Goal: Task Accomplishment & Management: Manage account settings

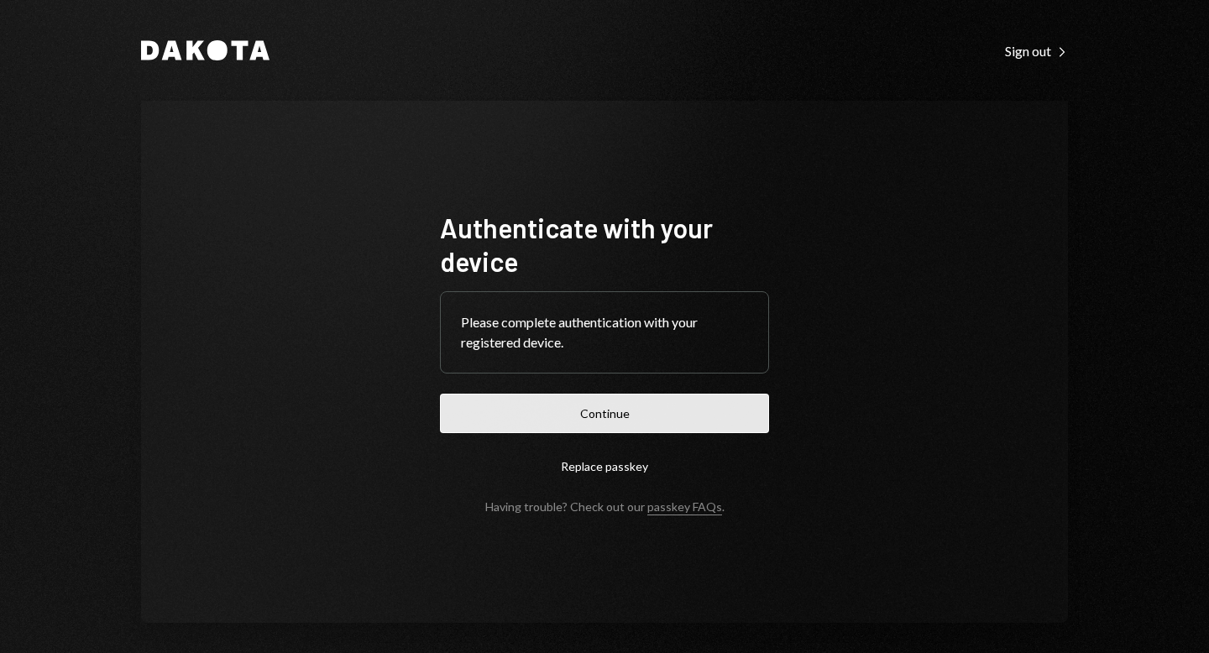
click at [601, 415] on button "Continue" at bounding box center [604, 413] width 329 height 39
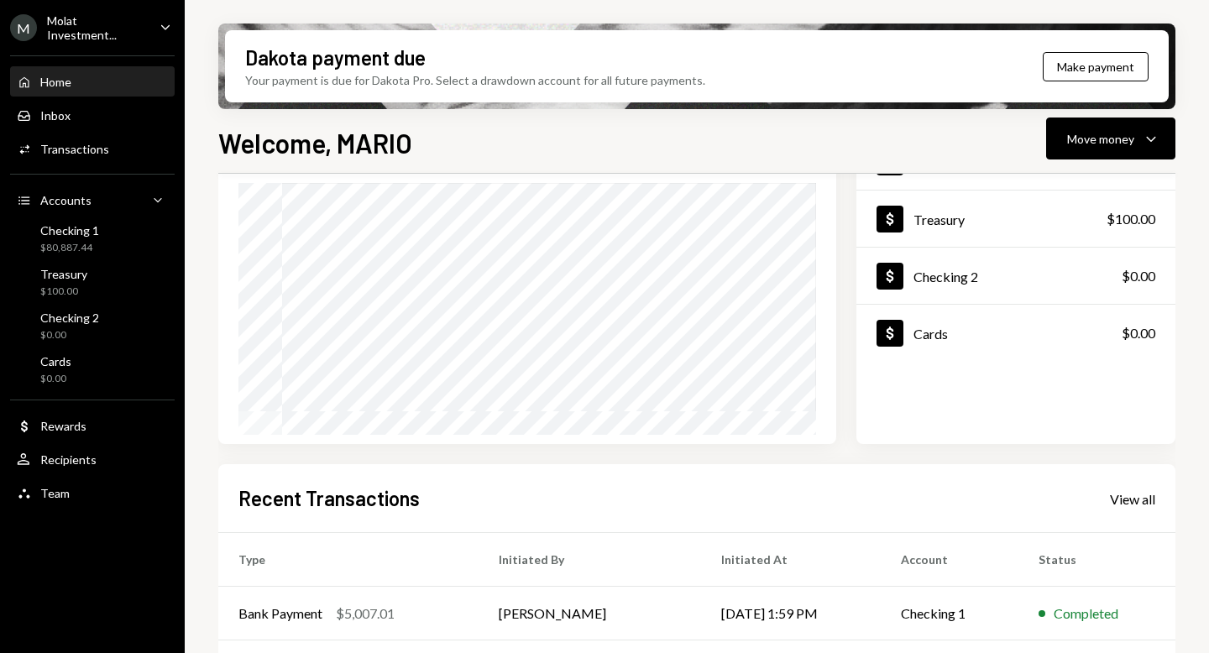
scroll to position [284, 0]
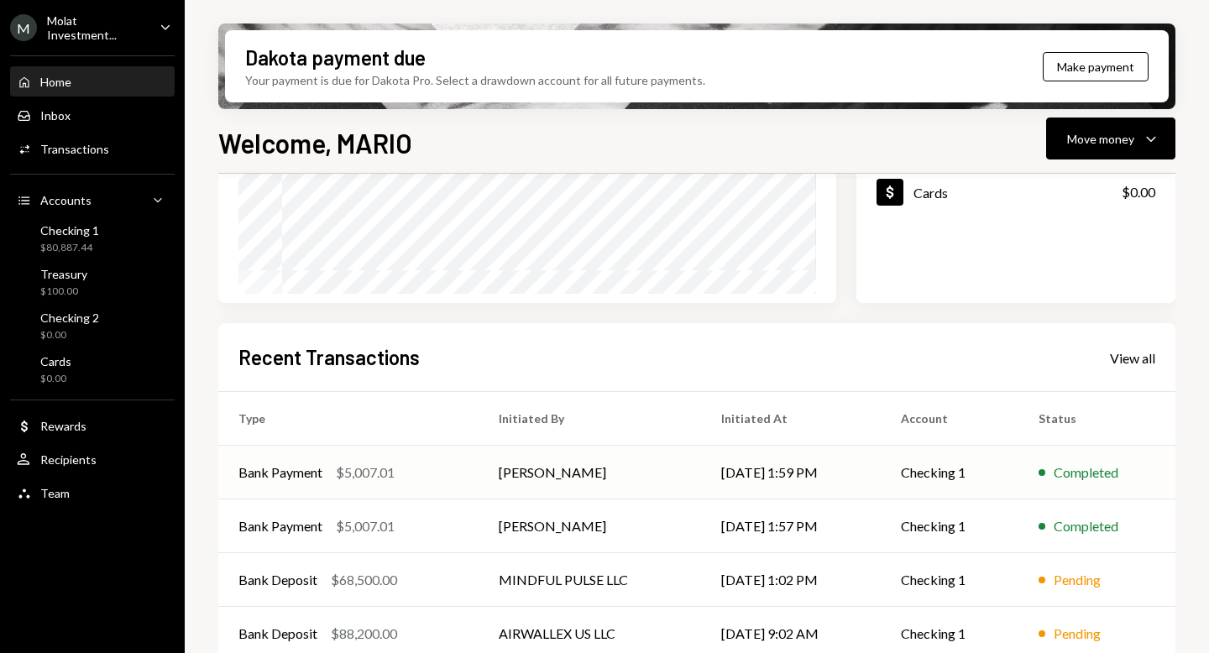
click at [523, 474] on td "[PERSON_NAME]" at bounding box center [590, 473] width 222 height 54
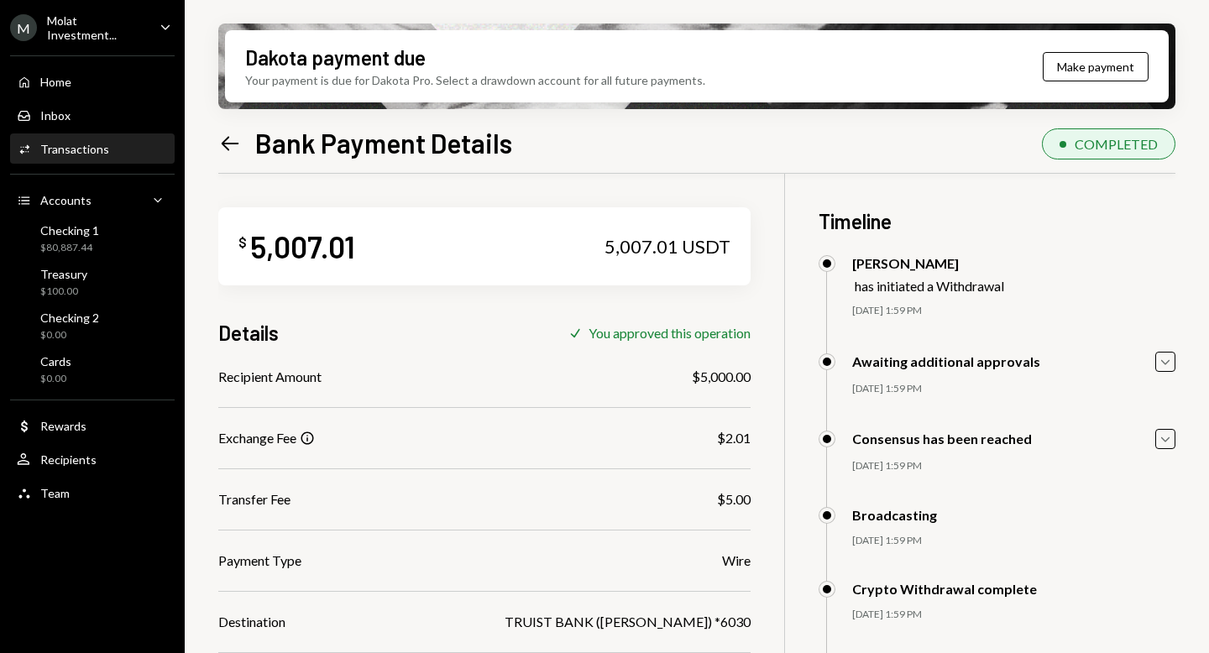
scroll to position [185, 0]
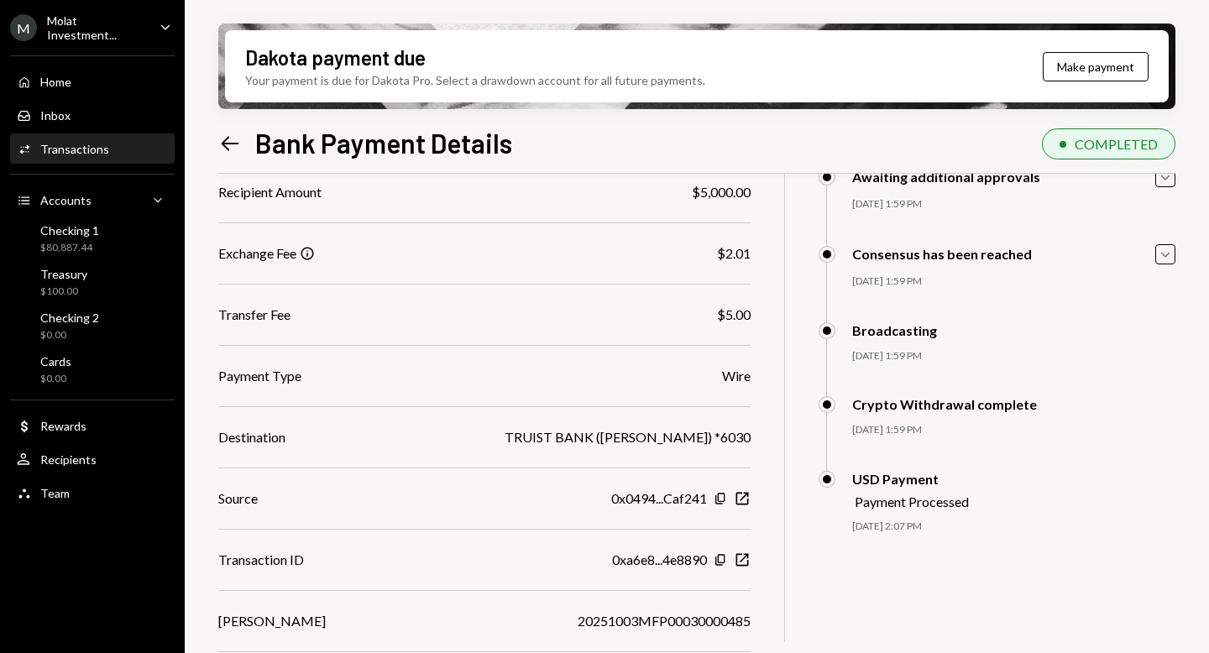
click at [100, 38] on div "M Molat Investment..." at bounding box center [78, 27] width 136 height 29
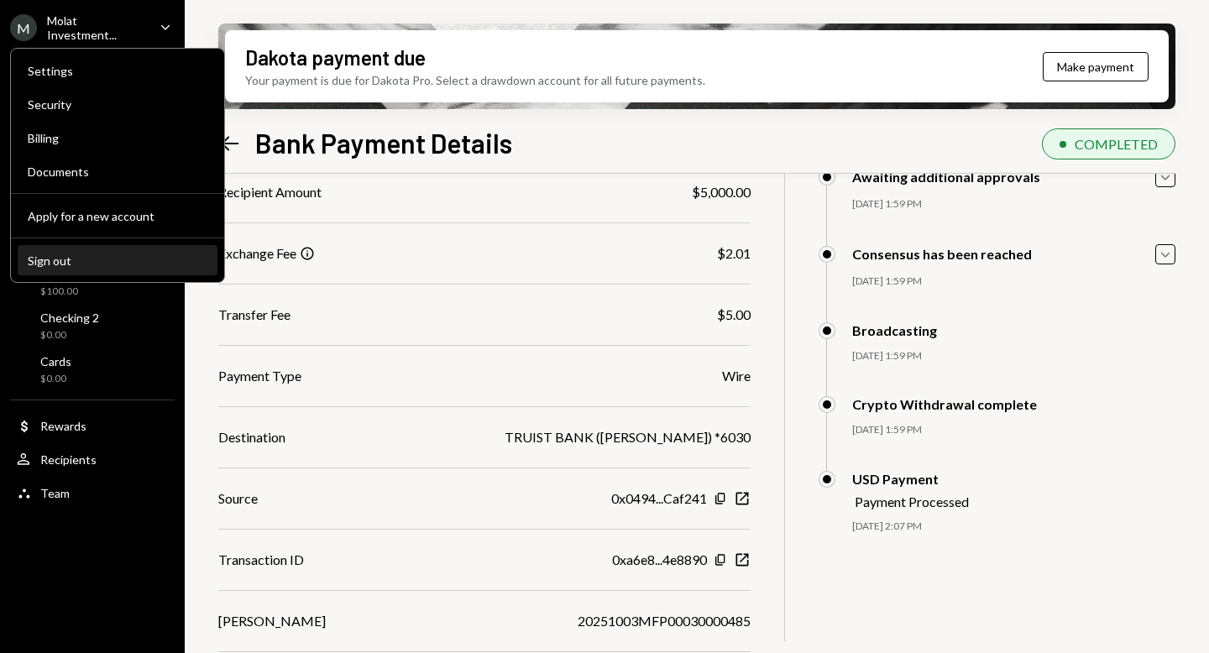
click at [111, 261] on div "Sign out" at bounding box center [118, 261] width 180 height 14
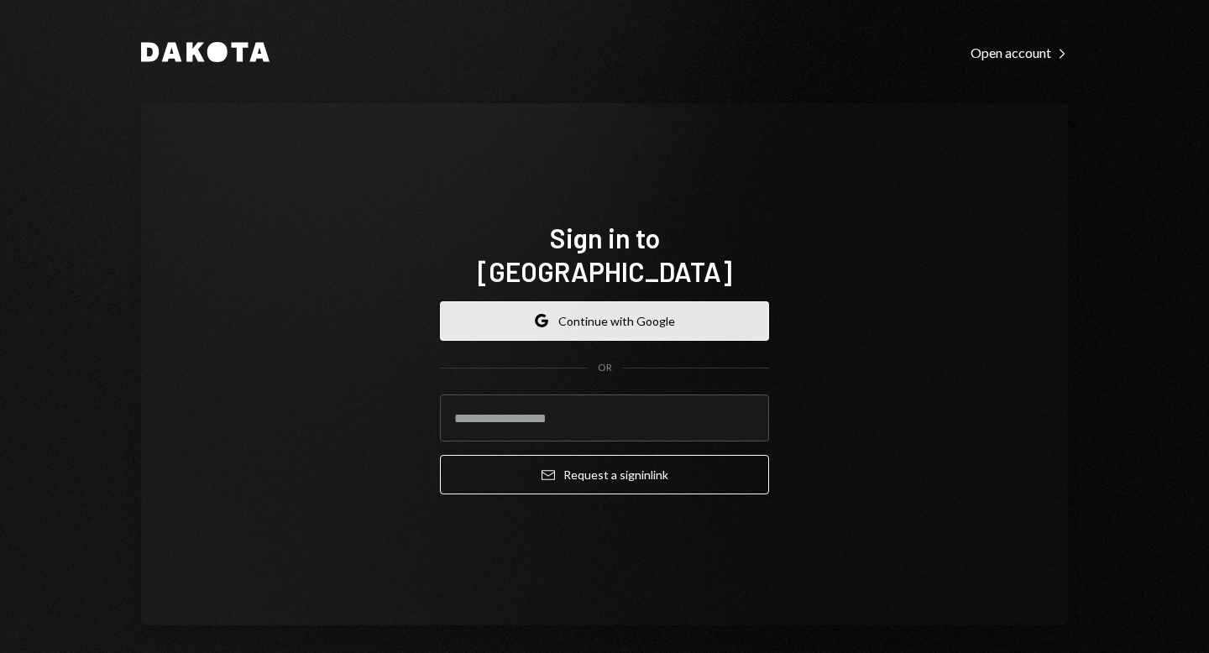
click at [584, 323] on button "Google Continue with Google" at bounding box center [604, 321] width 329 height 39
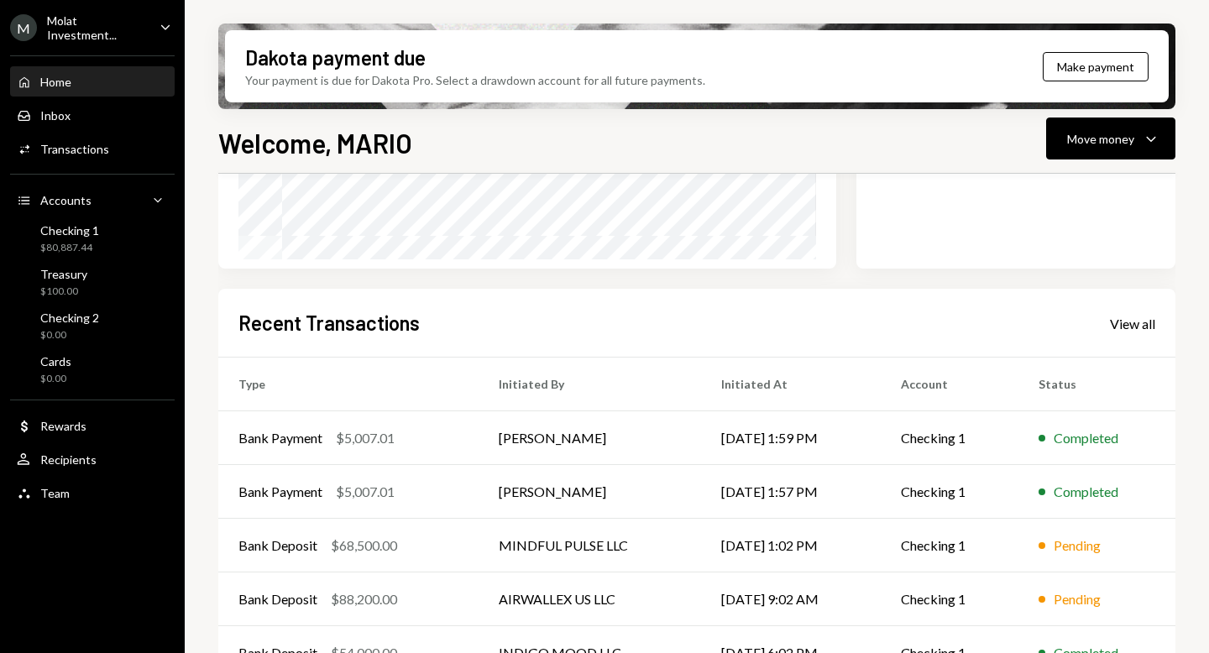
scroll to position [359, 0]
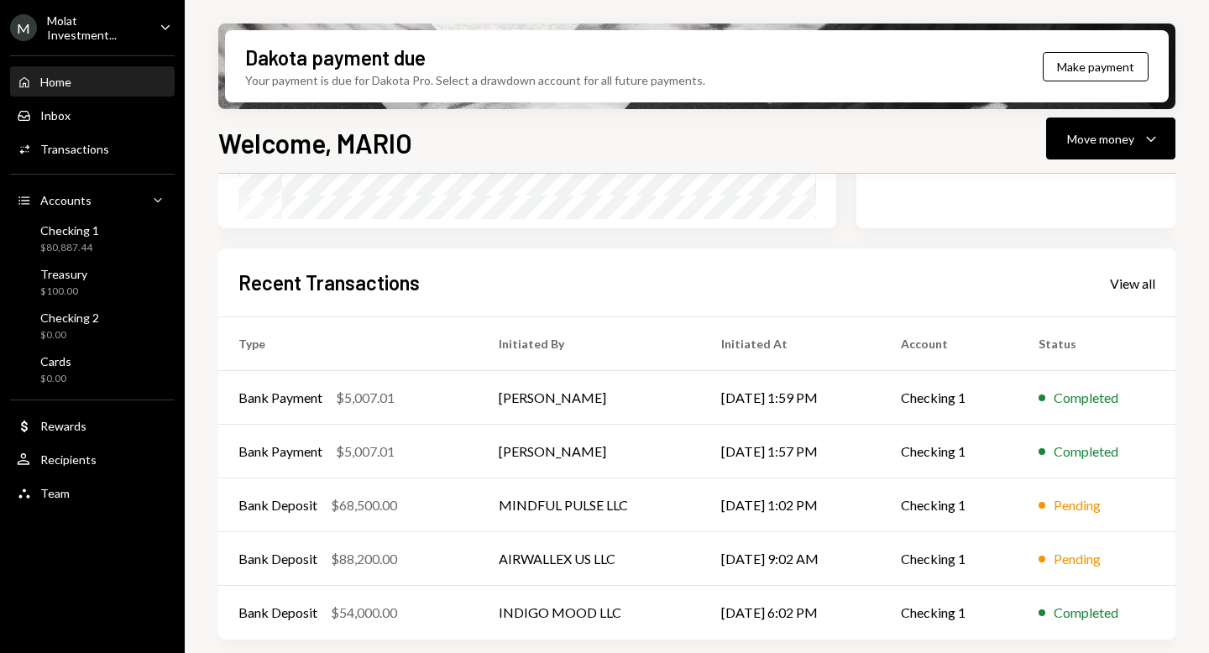
click at [71, 23] on div "Molat Investment..." at bounding box center [96, 27] width 99 height 29
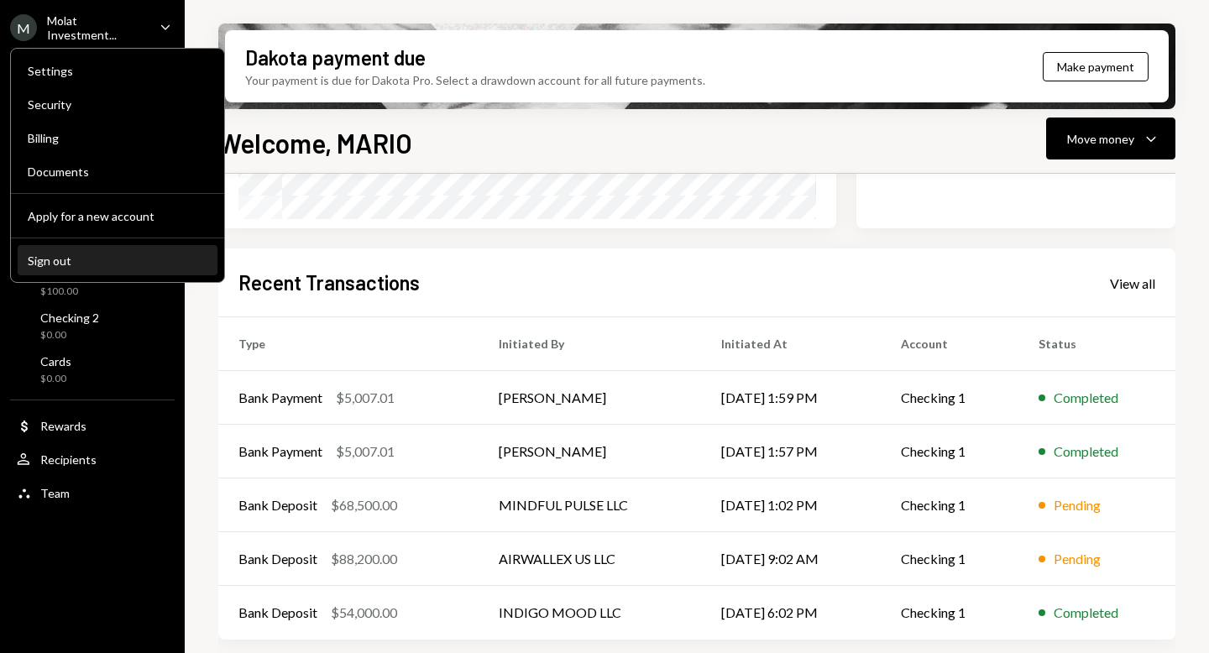
click at [83, 258] on div "Sign out" at bounding box center [118, 261] width 180 height 14
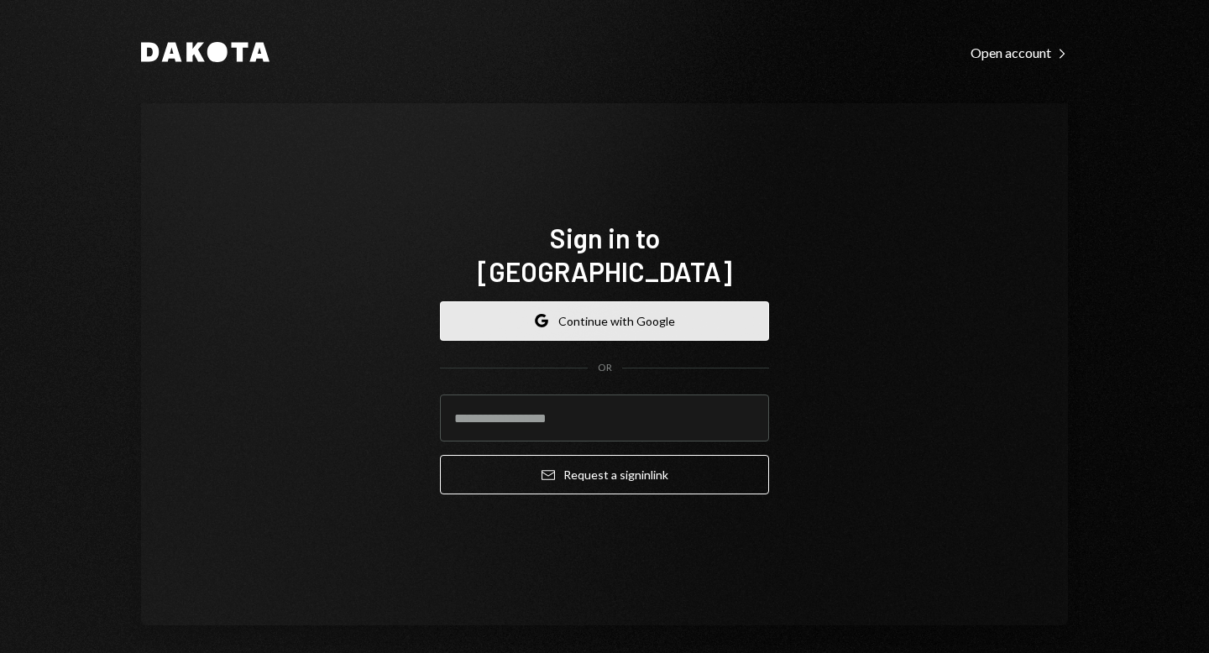
click at [562, 307] on button "Google Continue with Google" at bounding box center [604, 321] width 329 height 39
